Goal: Find specific page/section: Find specific page/section

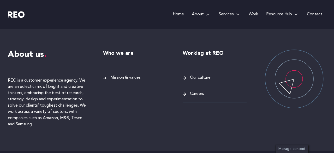
scroll to position [1000, 0]
click at [200, 79] on span "Our culture" at bounding box center [200, 77] width 22 height 7
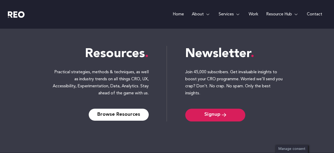
scroll to position [247, 0]
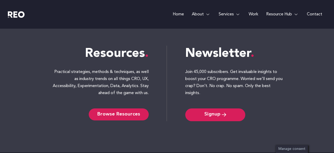
click at [117, 114] on span "Browse Resources" at bounding box center [118, 114] width 43 height 4
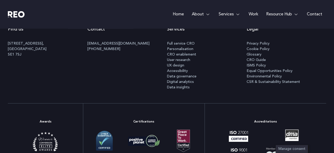
scroll to position [977, 0]
